Goal: Information Seeking & Learning: Learn about a topic

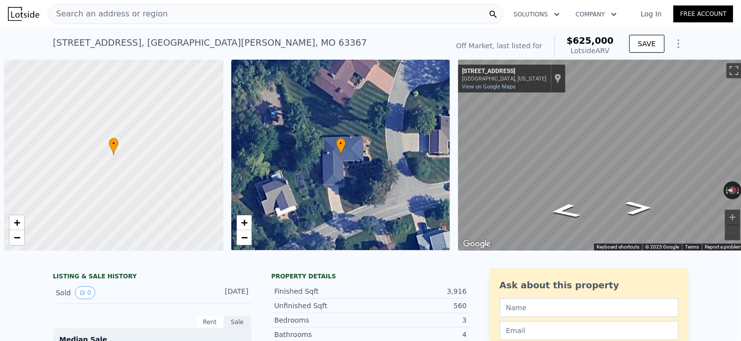
scroll to position [0, 4]
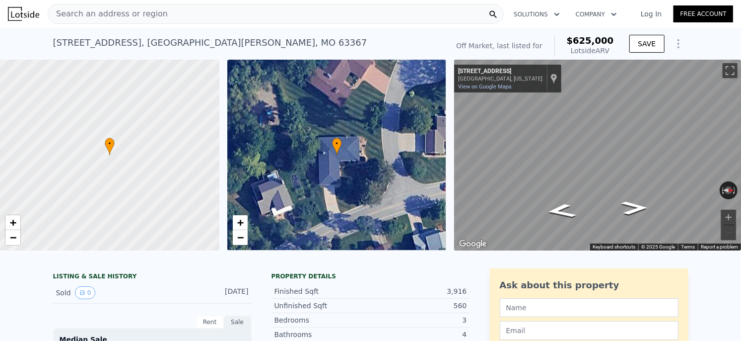
click at [177, 11] on div "Search an address or region" at bounding box center [276, 14] width 456 height 20
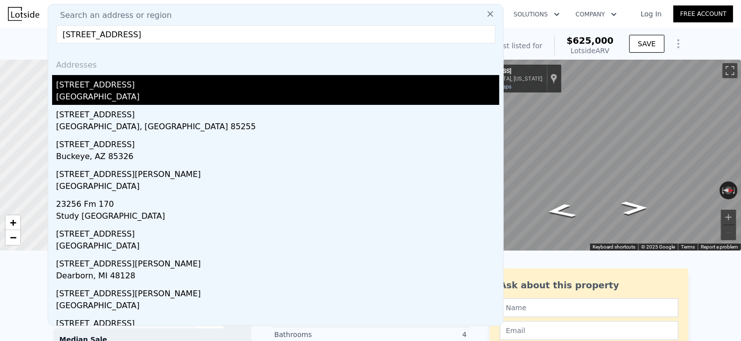
type input "[STREET_ADDRESS]"
click at [155, 94] on div "[GEOGRAPHIC_DATA]" at bounding box center [277, 98] width 443 height 14
type input "2"
type input "4"
type input "1"
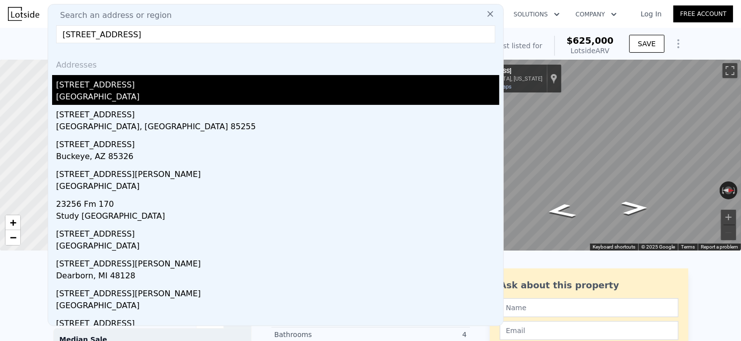
type input "2"
type input "1102"
type input "1904"
type input "4356"
type input "10454.4"
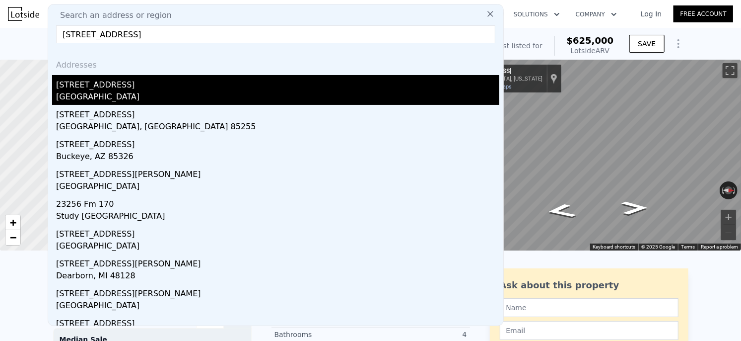
type input "$ 258,000"
type input "4"
type input "-$ 10,769"
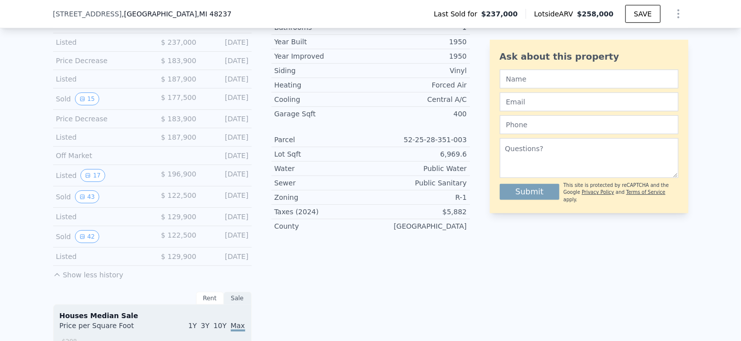
scroll to position [358, 0]
click at [85, 237] on button "42" at bounding box center [87, 235] width 24 height 13
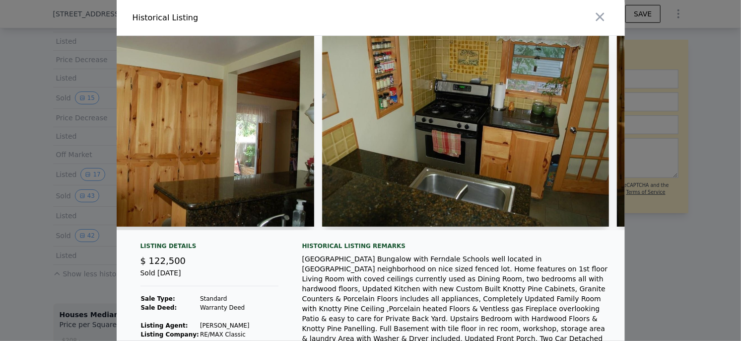
scroll to position [0, 2458]
click at [451, 304] on div "[GEOGRAPHIC_DATA] Bungalow with Ferndale Schools well located in [GEOGRAPHIC_DA…" at bounding box center [455, 303] width 307 height 99
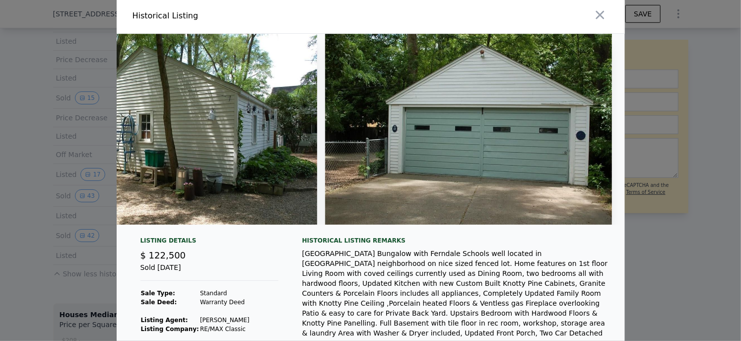
scroll to position [0, 11515]
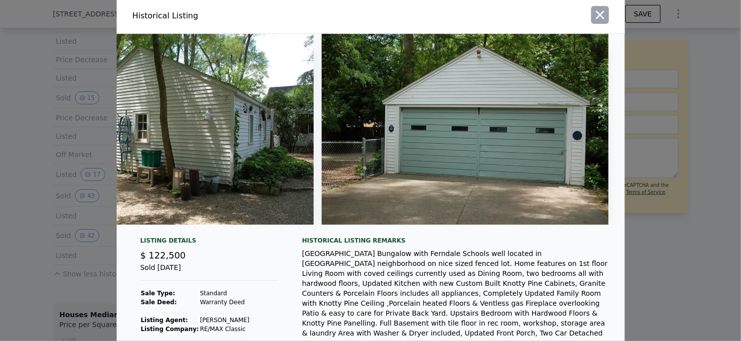
click at [598, 19] on icon "button" at bounding box center [600, 15] width 14 height 14
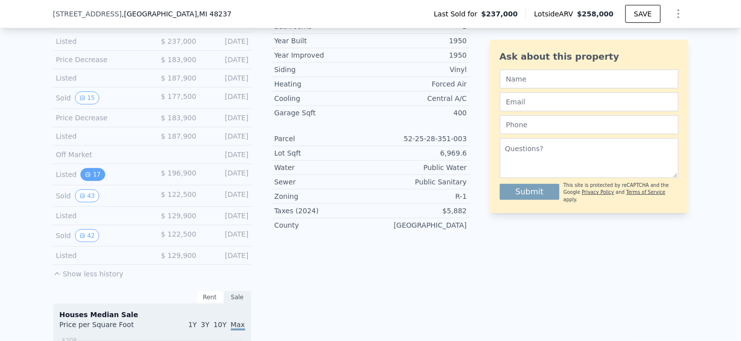
click at [88, 176] on icon "View historical data" at bounding box center [88, 174] width 4 height 4
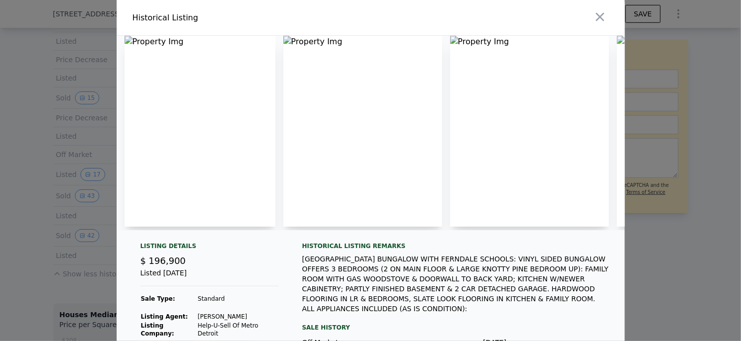
click at [55, 154] on div at bounding box center [370, 170] width 741 height 341
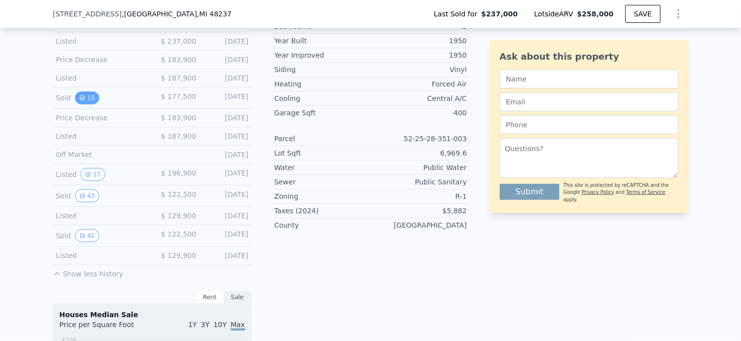
click at [90, 95] on button "15" at bounding box center [87, 97] width 24 height 13
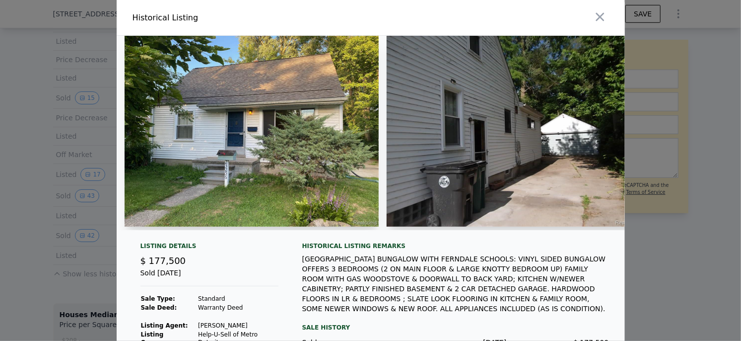
drag, startPoint x: 77, startPoint y: 190, endPoint x: 81, endPoint y: 215, distance: 26.2
click at [77, 190] on div at bounding box center [370, 170] width 741 height 341
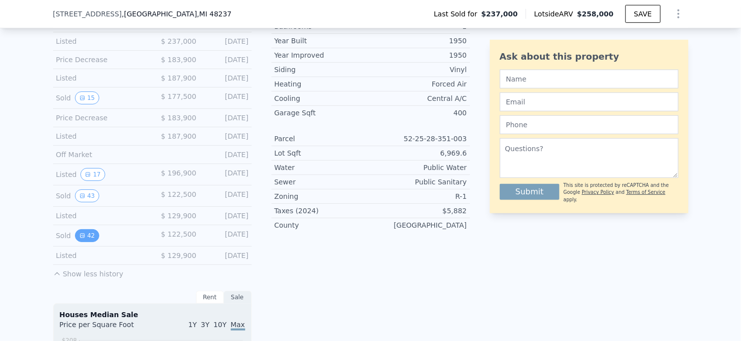
click at [87, 238] on button "42" at bounding box center [87, 235] width 24 height 13
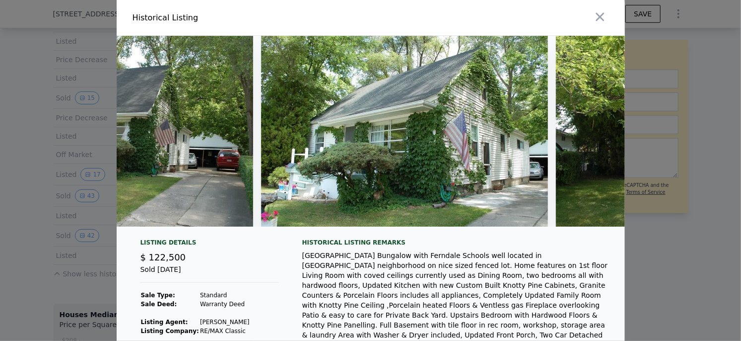
scroll to position [0, 140]
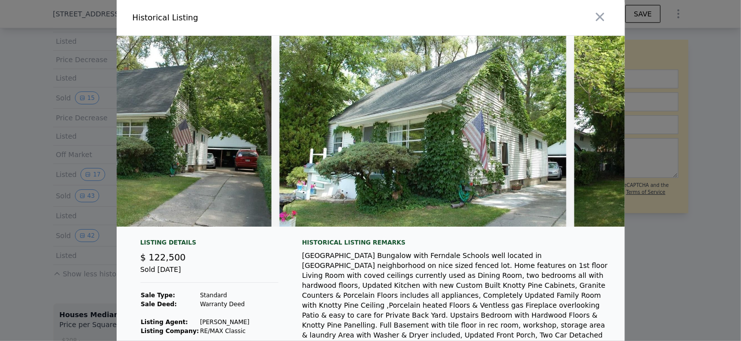
click at [29, 181] on div at bounding box center [370, 170] width 741 height 341
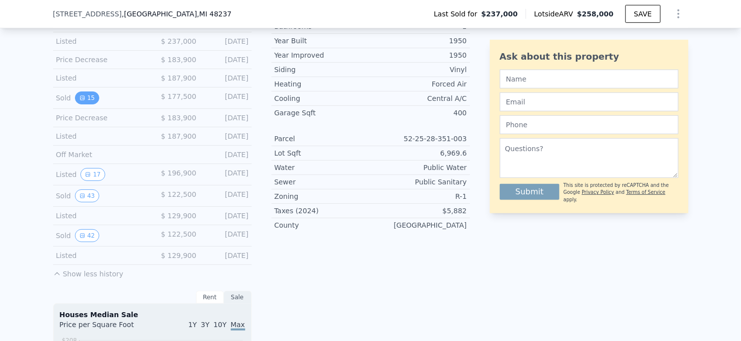
click at [88, 101] on button "15" at bounding box center [87, 97] width 24 height 13
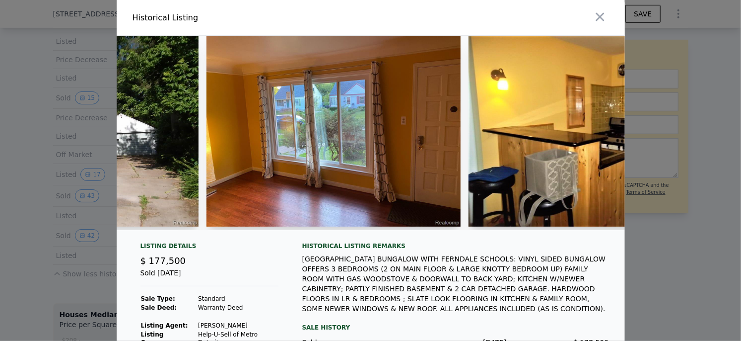
scroll to position [0, 444]
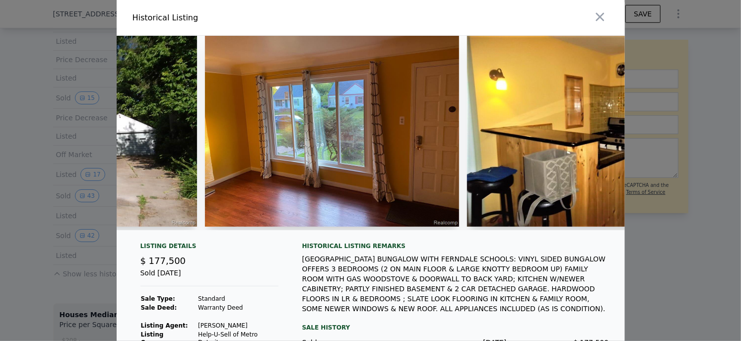
click at [43, 209] on div at bounding box center [370, 170] width 741 height 341
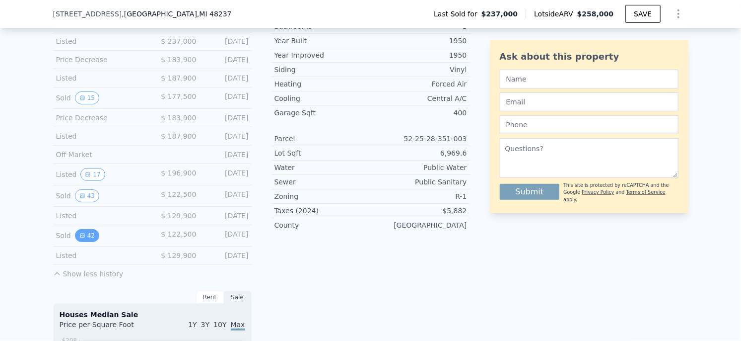
click at [94, 235] on button "42" at bounding box center [87, 235] width 24 height 13
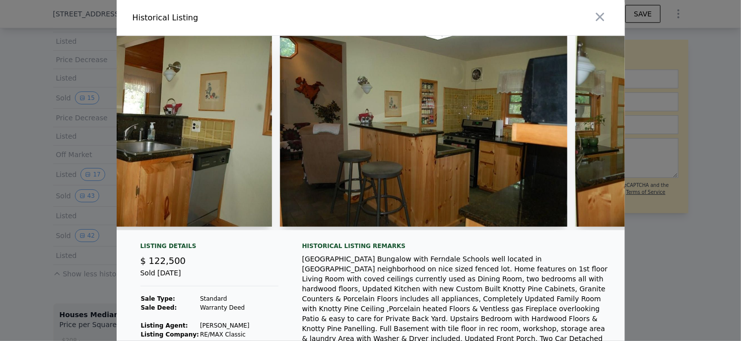
scroll to position [0, 3098]
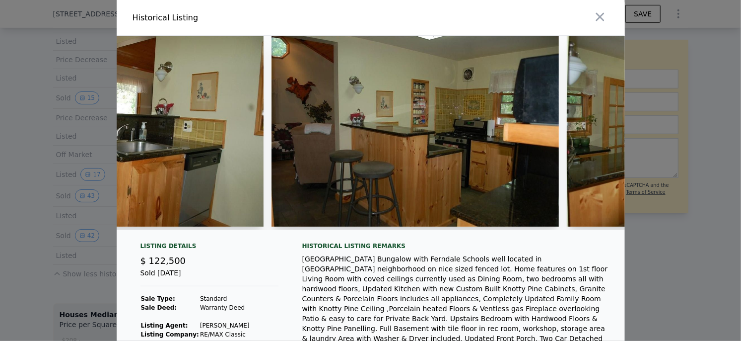
click at [654, 235] on div at bounding box center [370, 170] width 741 height 341
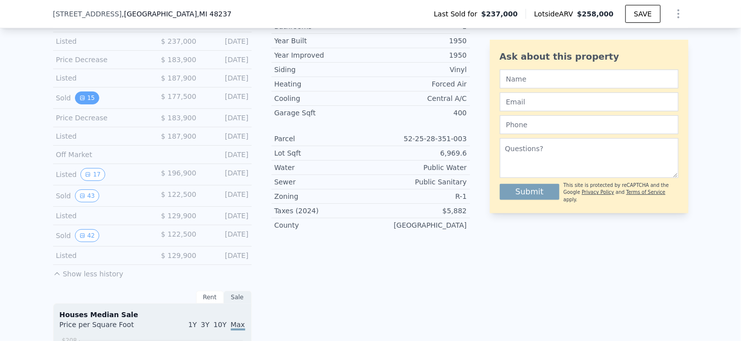
click at [84, 98] on icon "View historical data" at bounding box center [82, 98] width 4 height 4
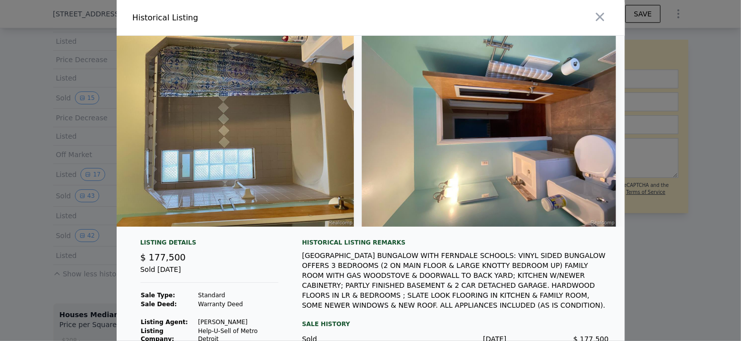
scroll to position [0, 3440]
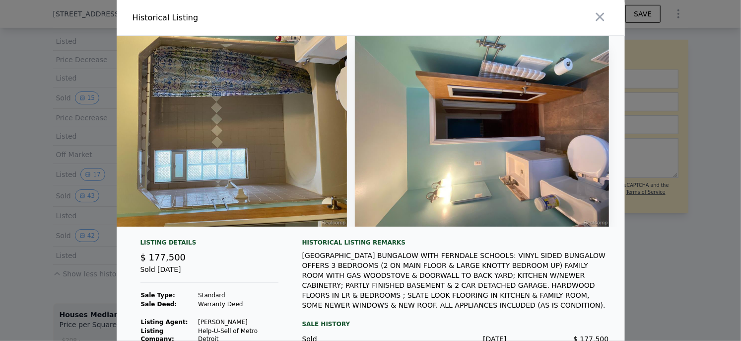
click at [675, 251] on div at bounding box center [370, 170] width 741 height 341
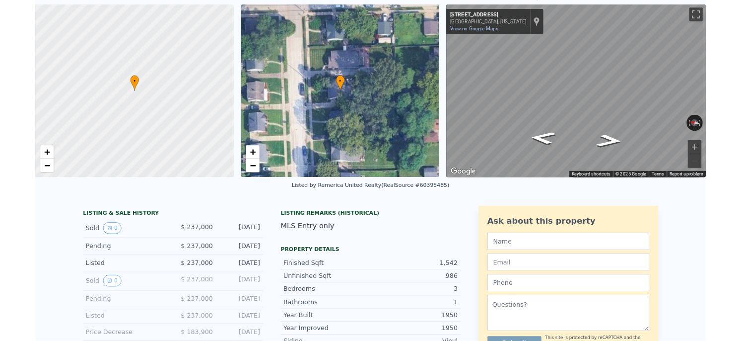
scroll to position [0, 0]
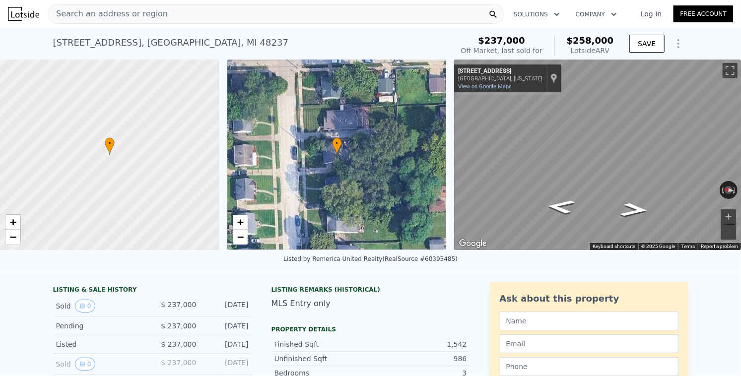
click at [146, 17] on span "Search an address or region" at bounding box center [108, 14] width 120 height 12
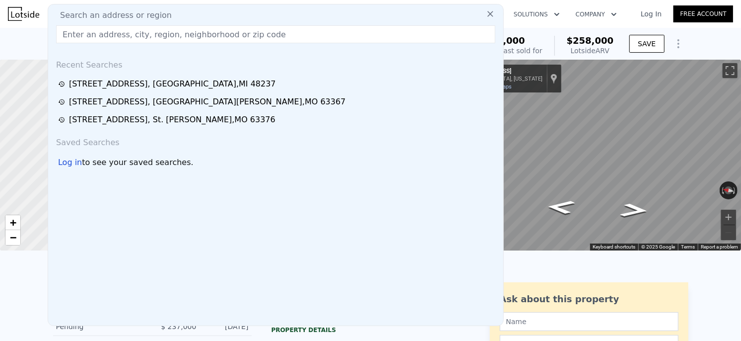
paste input "[STREET_ADDRESS]"
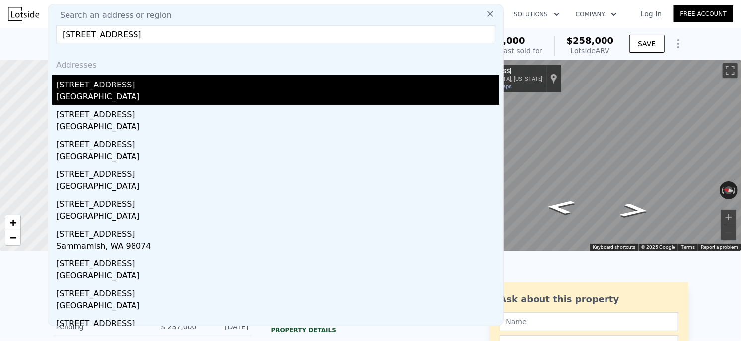
type input "[STREET_ADDRESS]"
click at [101, 87] on div "[STREET_ADDRESS]" at bounding box center [277, 83] width 443 height 16
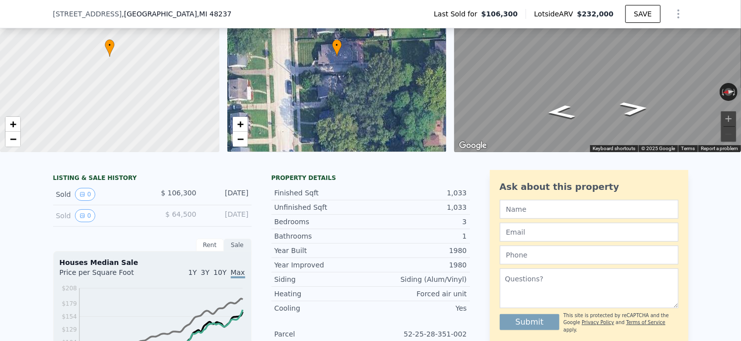
scroll to position [97, 0]
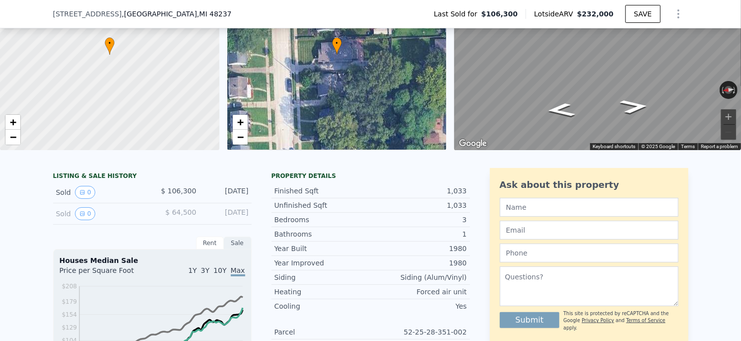
click at [232, 192] on div "[DATE]" at bounding box center [227, 192] width 44 height 13
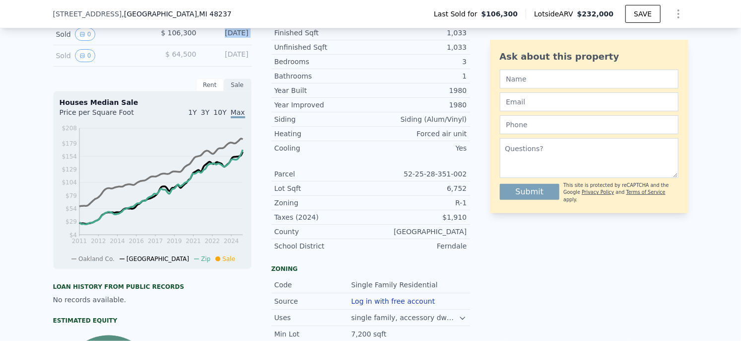
scroll to position [0, 0]
